Goal: Use online tool/utility: Utilize a website feature to perform a specific function

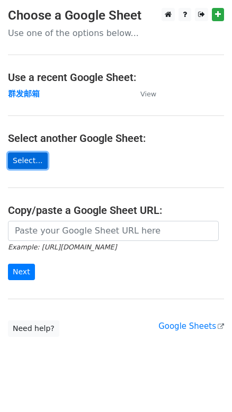
click at [17, 167] on link "Select..." at bounding box center [28, 160] width 40 height 16
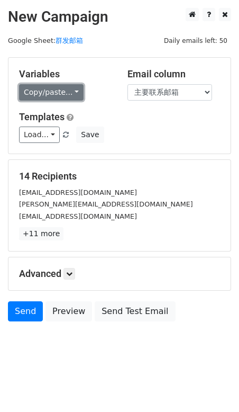
click at [47, 87] on link "Copy/paste..." at bounding box center [51, 92] width 65 height 16
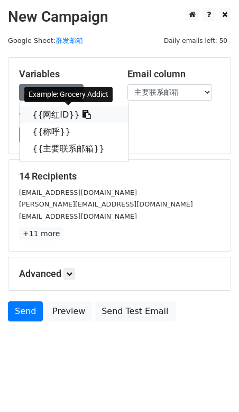
click at [50, 109] on link "{{网红ID}}" at bounding box center [74, 114] width 109 height 17
